Goal: Contribute content: Contribute content

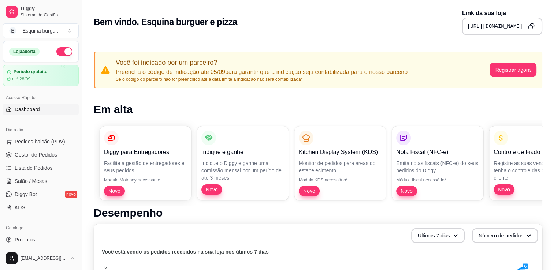
click at [57, 51] on button "button" at bounding box center [64, 51] width 16 height 9
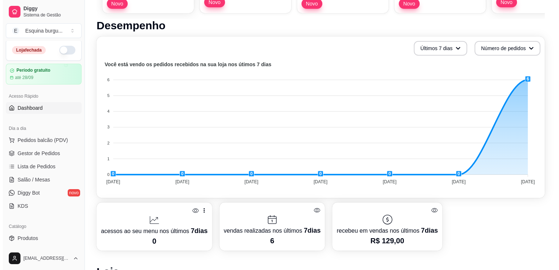
scroll to position [179, 0]
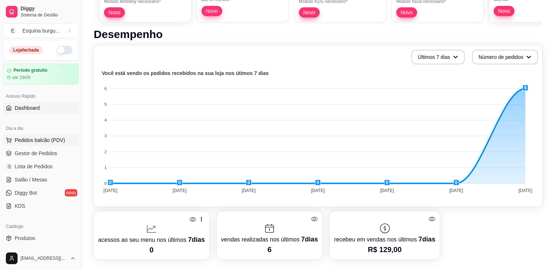
click at [41, 143] on span "Pedidos balcão (PDV)" at bounding box center [40, 140] width 51 height 7
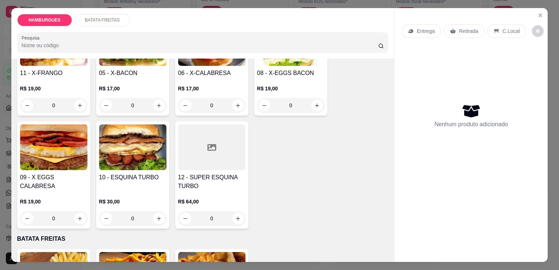
scroll to position [204, 0]
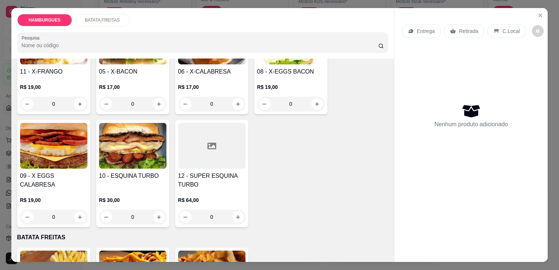
click at [220, 156] on div at bounding box center [211, 146] width 67 height 46
click at [207, 159] on div at bounding box center [211, 146] width 67 height 46
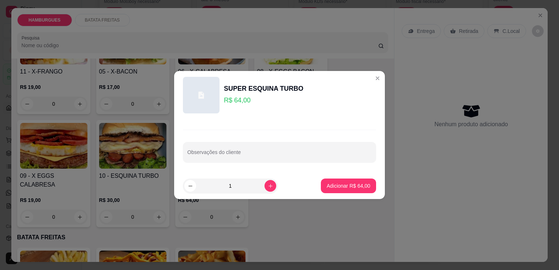
click at [201, 89] on div at bounding box center [201, 95] width 37 height 37
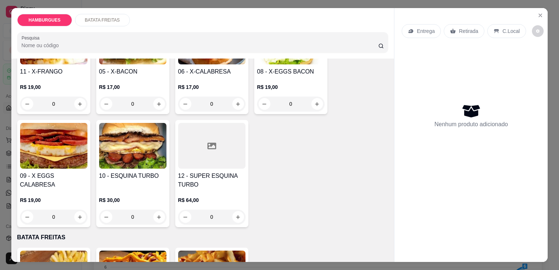
click at [207, 189] on div "R$ 64,00 0" at bounding box center [211, 206] width 67 height 35
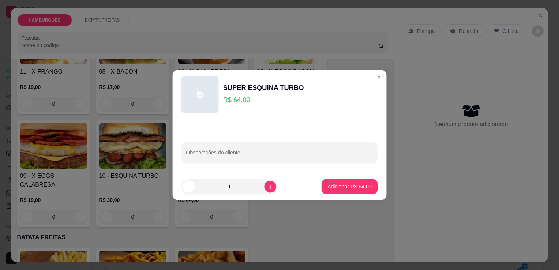
click at [207, 189] on input "1" at bounding box center [230, 186] width 70 height 15
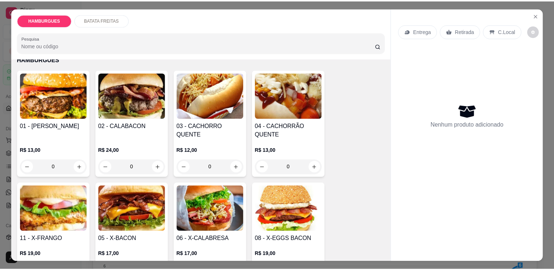
scroll to position [32, 0]
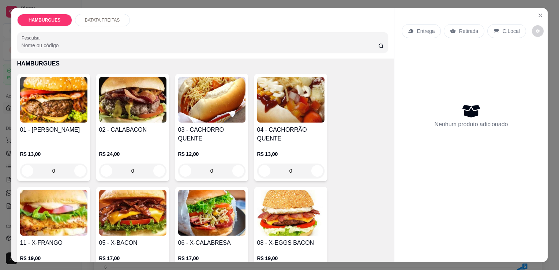
click at [307, 111] on img at bounding box center [290, 100] width 67 height 46
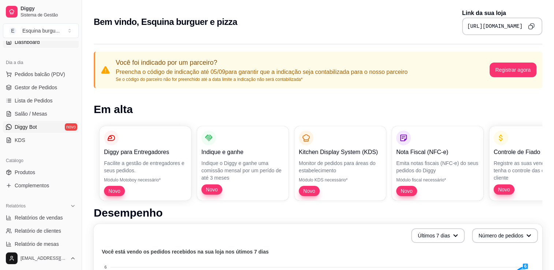
scroll to position [69, 0]
click at [32, 171] on span "Produtos" at bounding box center [25, 170] width 20 height 7
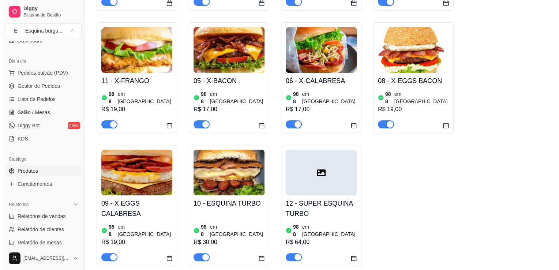
scroll to position [209, 0]
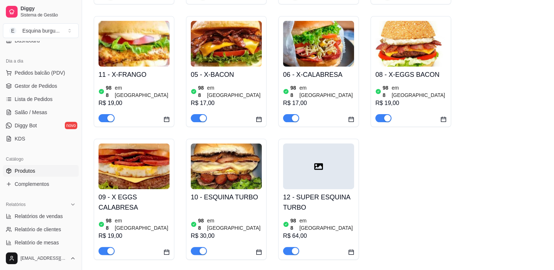
click at [328, 166] on div at bounding box center [318, 166] width 71 height 46
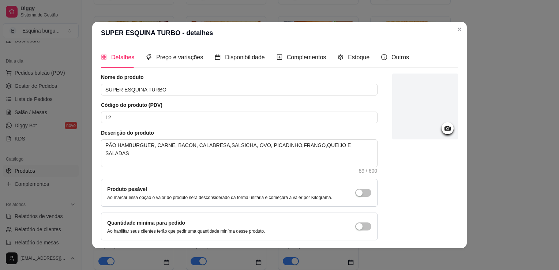
click at [447, 129] on circle at bounding box center [448, 129] width 2 height 2
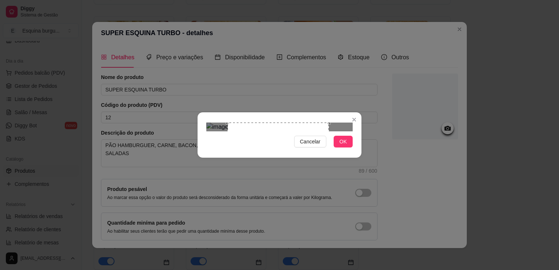
click at [298, 146] on div "Use the arrow keys to move the crop selection area" at bounding box center [278, 173] width 101 height 101
click at [343, 146] on span "OK" at bounding box center [343, 142] width 7 height 8
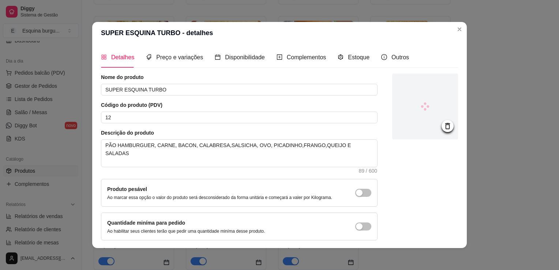
click at [343, 189] on div "Produto pesável Ao marcar essa opção o valor do produto será desconsiderado da …" at bounding box center [239, 192] width 264 height 15
click at [313, 57] on span "Complementos" at bounding box center [307, 57] width 40 height 6
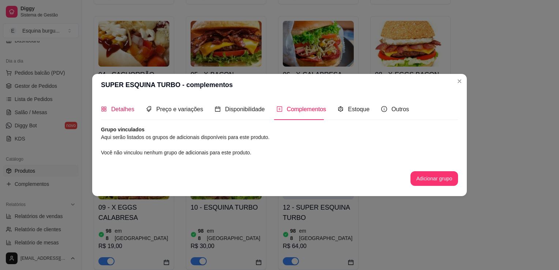
click at [128, 111] on span "Detalhes" at bounding box center [122, 109] width 23 height 6
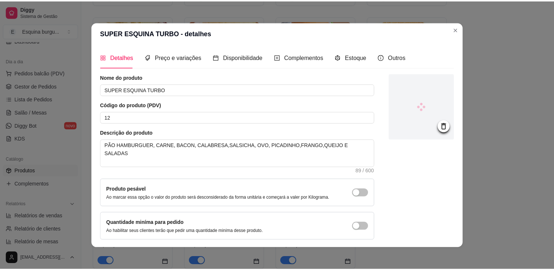
scroll to position [27, 0]
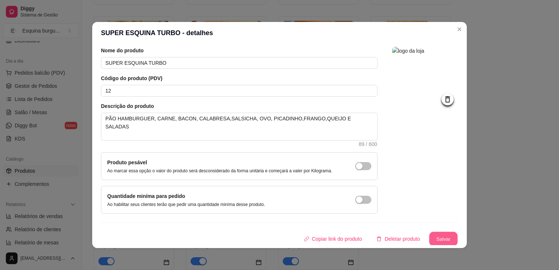
click at [430, 235] on button "Salvar" at bounding box center [443, 239] width 29 height 14
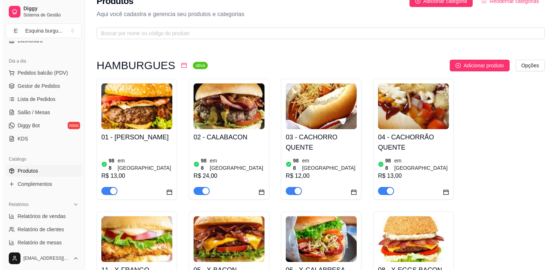
scroll to position [0, 0]
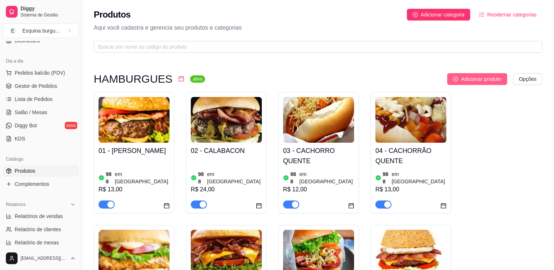
click at [461, 80] on span "Adicionar produto" at bounding box center [481, 79] width 40 height 8
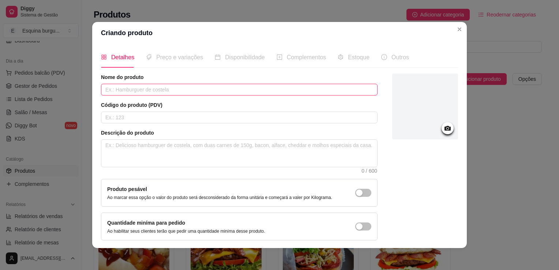
click at [114, 89] on input "text" at bounding box center [239, 90] width 277 height 12
type input "x"
type input "X FILÉ"
click at [164, 121] on input "text" at bounding box center [239, 118] width 277 height 12
type input "13"
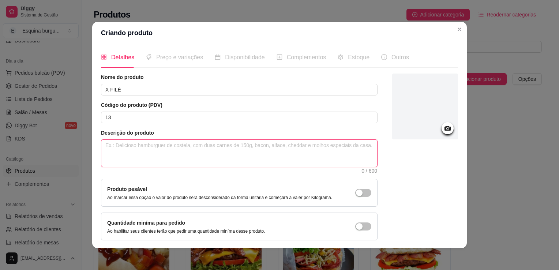
click at [128, 146] on textarea at bounding box center [239, 153] width 276 height 27
type textarea "P"
type textarea "PA"
type textarea "PAO"
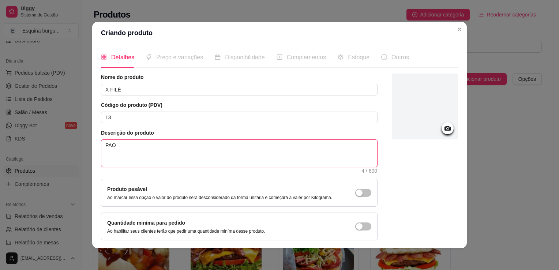
type textarea "PAO"
type textarea "PA"
type textarea "P"
type textarea "PÃ"
type textarea "PÃO"
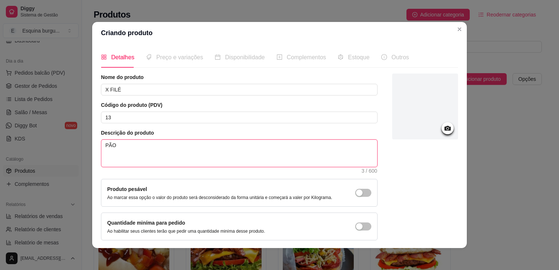
type textarea "PÃO"
type textarea "PÃO D"
type textarea "PÃO DE"
type textarea "PÃO DE H"
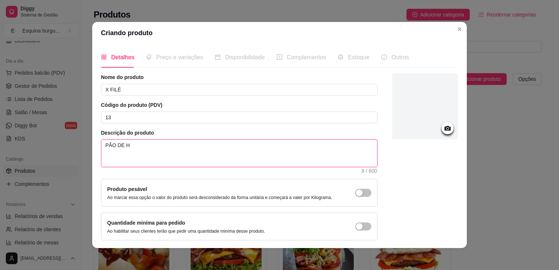
type textarea "PÃO DE HA"
type textarea "PÃO DE HAM"
type textarea "PÃO DE HAMB"
type textarea "PÃO DE HAMBU"
type textarea "PÃO DE HAMBUR"
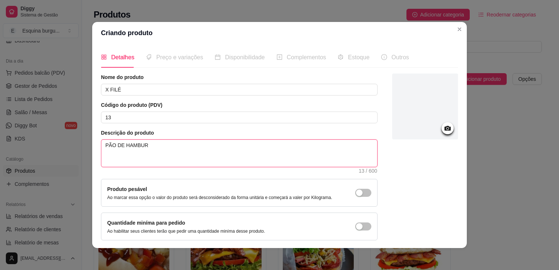
type textarea "PÃO DE [GEOGRAPHIC_DATA]"
type textarea "PÃO DE HAMBURGUER"
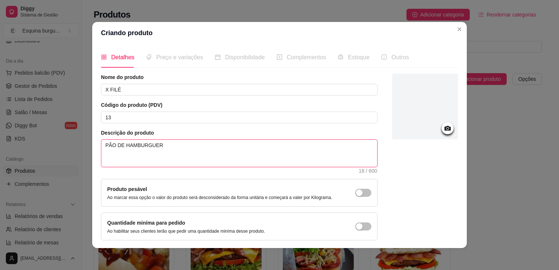
type textarea "PÃO DE HAMBURGUER"
type textarea "PÃO DE HAMBURGUER,"
type textarea "PÃO DE HAMBURGUER, F"
type textarea "PÃO DE HAMBURGUER, FA"
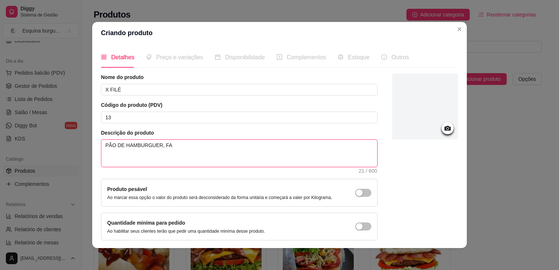
type textarea "PÃO DE HAMBURGUER, FAT"
type textarea "PÃO DE HAMBURGUER, FATI"
type textarea "PÃO DE HAMBURGUER, [GEOGRAPHIC_DATA]"
type textarea "PÃO DE HAMBURGUER, FATIAS"
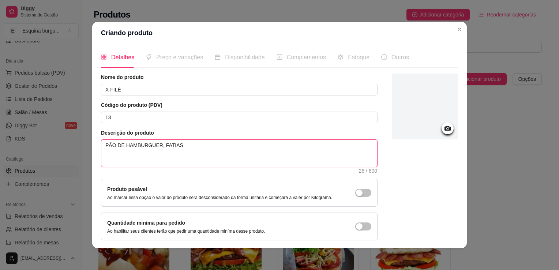
type textarea "PÃO DE HAMBURGUER, FATIAS D"
type textarea "PÃO DE HAMBURGUER, FATIAS DE"
type textarea "PÃO DE HAMBURGUER, FATIAS DE F"
type textarea "PÃO DE HAMBURGUER, FATIAS DE FI"
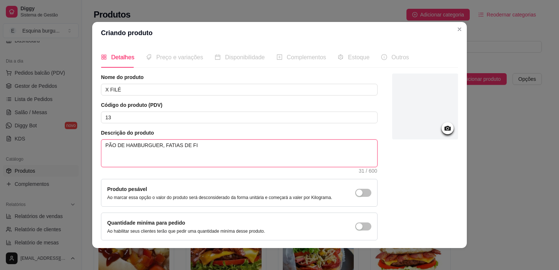
type textarea "PÃO DE HAMBURGUER, FATIAS DE FIL"
type textarea "PÃO DE HAMBURGUER, FATIAS DE FIL~´E"
type textarea "PÃO DE HAMBURGUER, FATIAS DE FIL~´"
type textarea "PÃO DE HAMBURGUER, FATIAS DE FIL~"
type textarea "PÃO DE HAMBURGUER, FATIAS DE FIL"
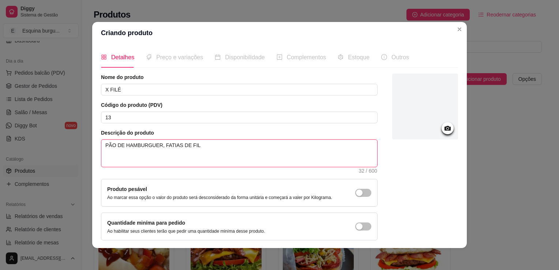
type textarea "PÃO DE HAMBURGUER, FATIAS DE FILÈ"
type textarea "PÃO DE HAMBURGUER, FATIAS DE FIL"
type textarea "PÃO DE HAMBURGUER, FATIAS DE FILÉ"
type textarea "PÃO DE HAMBURGUER, FATIAS DE FILÉ C"
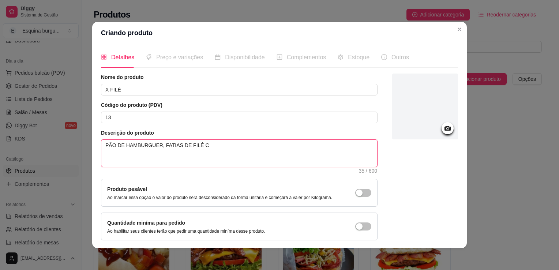
type textarea "PÃO DE HAMBURGUER, FATIAS DE FILÉ CO"
type textarea "PÃO DE HAMBURGUER, FATIAS DE FILÉ COM"
type textarea "PÃO DE HAMBURGUER, FATIAS DE FILÉ COM C"
type textarea "PÃO DE HAMBURGUER, FATIAS DE FILÉ COM CE"
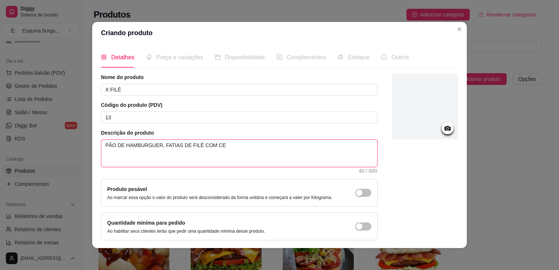
type textarea "PÃO DE HAMBURGUER, FATIAS DE FILÉ COM CEB"
type textarea "PÃO DE HAMBURGUER, FATIAS DE FILÉ COM CEBO"
type textarea "PÃO DE HAMBURGUER, FATIAS DE FILÉ COM CEBOL"
type textarea "PÃO DE HAMBURGUER, FATIAS DE FILÉ COM CEBOLA"
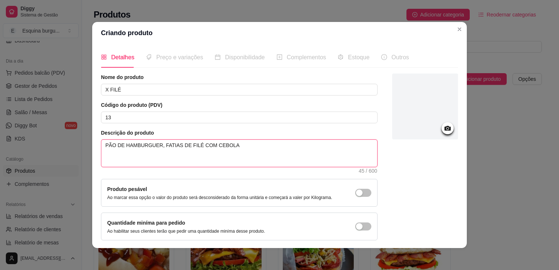
type textarea "PÃO DE HAMBURGUER, FATIAS DE FILÉ COM CEBOLA F"
type textarea "PÃO DE HAMBURGUER, FATIAS DE FILÉ COM CEBOLA FR"
type textarea "PÃO DE HAMBURGUER, FATIAS DE FILÉ COM CEBOLA FRI"
type textarea "PÃO DE HAMBURGUER, FATIAS DE FILÉ COM CEBOLA FRIT"
type textarea "PÃO DE HAMBURGUER, FATIAS DE FILÉ COM CEBOLA FRITA"
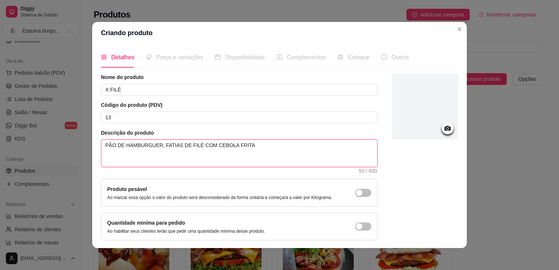
type textarea "PÃO DE HAMBURGUER, FATIAS DE FILÉ COM CEBOLA FRITA"
type textarea "PÃO DE HAMBURGUER, FATIAS DE FILÉ COM CEBOLA FRITA,"
type textarea "PÃO DE HAMBURGUER, FATIAS DE FILÉ COM CEBOLA FRITA, A"
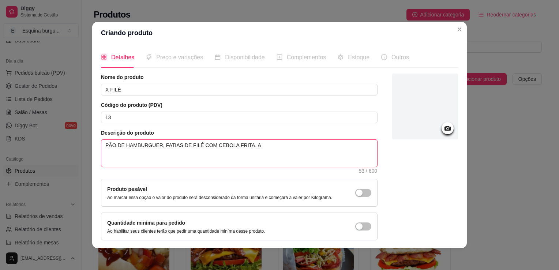
type textarea "PÃO DE HAMBURGUER, FATIAS DE FILÉ COM CEBOLA FRITA, AL"
type textarea "PÃO DE HAMBURGUER, FATIAS DE FILÉ COM [PERSON_NAME], ALF"
type textarea "PÃO DE HAMBURGUER, FATIAS DE FILÉ COM CEBOLA FRITA, ALFA"
type textarea "PÃO DE HAMBURGUER, FATIAS DE FILÉ COM CEBOLA FRITA, ALFAC"
type textarea "PÃO DE HAMBURGUER, FATIAS DE FILÉ COM CEBOLA FRITA, ALFACE"
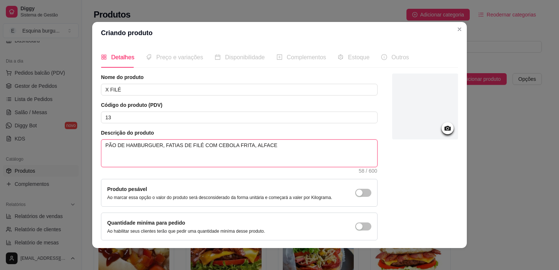
type textarea "PÃO DE HAMBURGUER, FATIAS DE FILÉ COM CEBOLA FRITA, ALFACE,"
type textarea "PÃO DE HAMBURGUER, FATIAS DE FILÉ COM CEBOLA FRITA, ALFACE, T"
type textarea "PÃO DE HAMBURGUER, FATIAS DE FILÉ COM CEBOLA FRITA, ALFACE, TO"
type textarea "PÃO DE HAMBURGUER, FATIAS DE FILÉ COM CEBOLA FRITA, ALFACE, TOM"
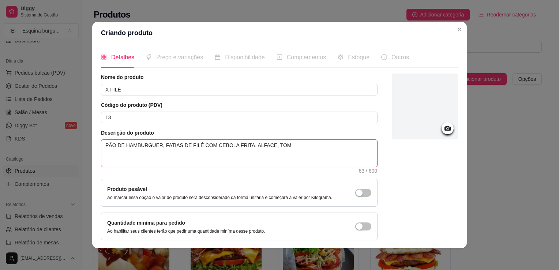
type textarea "PÃO DE HAMBURGUER, FATIAS DE FILÉ COM CEBOLA FRITA, ALFACE, TOMA"
type textarea "PÃO DE HAMBURGUER, FATIAS DE FILÉ COM CEBOLA FRITA, ALFACE, TOMAT"
type textarea "PÃO DE HAMBURGUER, FATIAS DE FILÉ COM CEBOLA FRITA, ALFACE, TOMATE"
type textarea "PÃO DE HAMBURGUER, FATIAS DE FILÉ COM CEBOLA FRITA, ALFACE, TOMATE,"
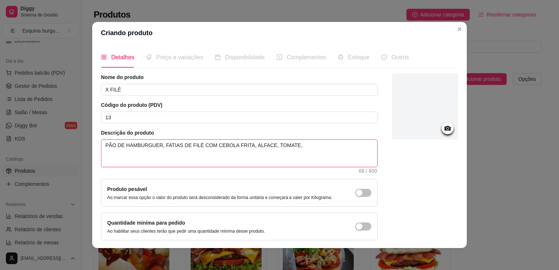
type textarea "PÃO DE HAMBURGUER, FATIAS DE FILÉ COM CEBOLA FRITA, ALFACE, TOMATE, R"
type textarea "PÃO DE HAMBURGUER, FATIAS DE FILÉ COM CEBOLA FRITA, ALFACE, TOMATE, RE"
type textarea "PÃO DE HAMBURGUER, FATIAS DE FILÉ COM CEBOLA FRITA, ALFACE, TOMATE, REP"
type textarea "PÃO DE HAMBURGUER, FATIAS DE FILÉ COM CEBOLA FRITA, ALFACE, TOMATE, REPO"
type textarea "PÃO DE HAMBURGUER, FATIAS DE FILÉ COM CEBOLA FRITA, ALFACE, TOMATE, REPOL"
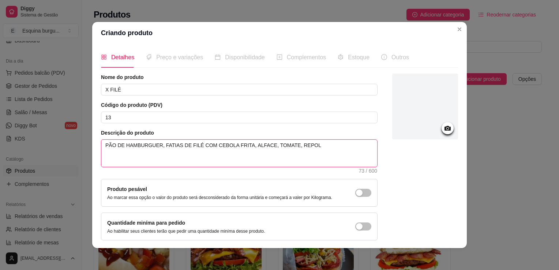
type textarea "PÃO DE HAMBURGUER, FATIAS DE FILÉ COM CEBOLA FRITA, ALFACE, TOMATE, REPOLH"
type textarea "PÃO DE HAMBURGUER, FATIAS DE FILÉ COM CEBOLA FRITA, ALFACE, TOMATE, REPOLHO"
type textarea "PÃO DE HAMBURGUER, FATIAS DE FILÉ COM CEBOLA FRITA, ALFACE, TOMATE, REPOLHO E"
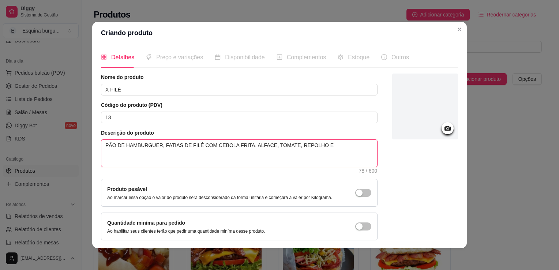
type textarea "PÃO DE HAMBURGUER, FATIAS DE FILÉ COM CEBOLA FRITA, ALFACE, TOMATE, REPOLHO E M"
type textarea "PÃO DE HAMBURGUER, FATIAS DE FILÉ COM CEBOLA FRITA, ALFACE, TOMATE, REPOLHO E MO"
type textarea "PÃO DE HAMBURGUER, FATIAS DE FILÉ COM CEBOLA FRITA, ALFACE, TOMATE, REPOLHO E M…"
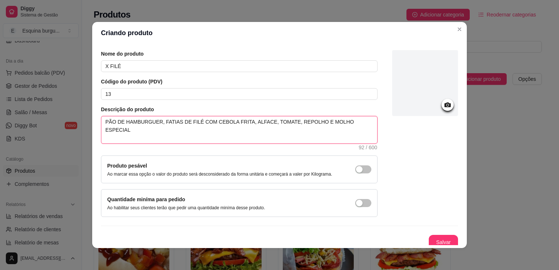
scroll to position [27, 0]
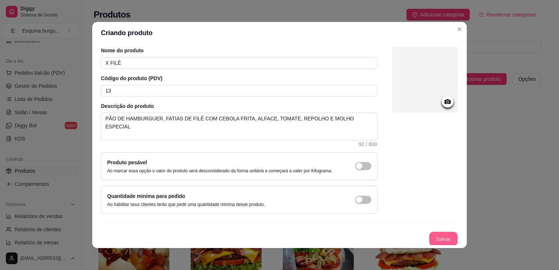
click at [429, 234] on button "Salvar" at bounding box center [443, 239] width 29 height 14
